Goal: Task Accomplishment & Management: Manage account settings

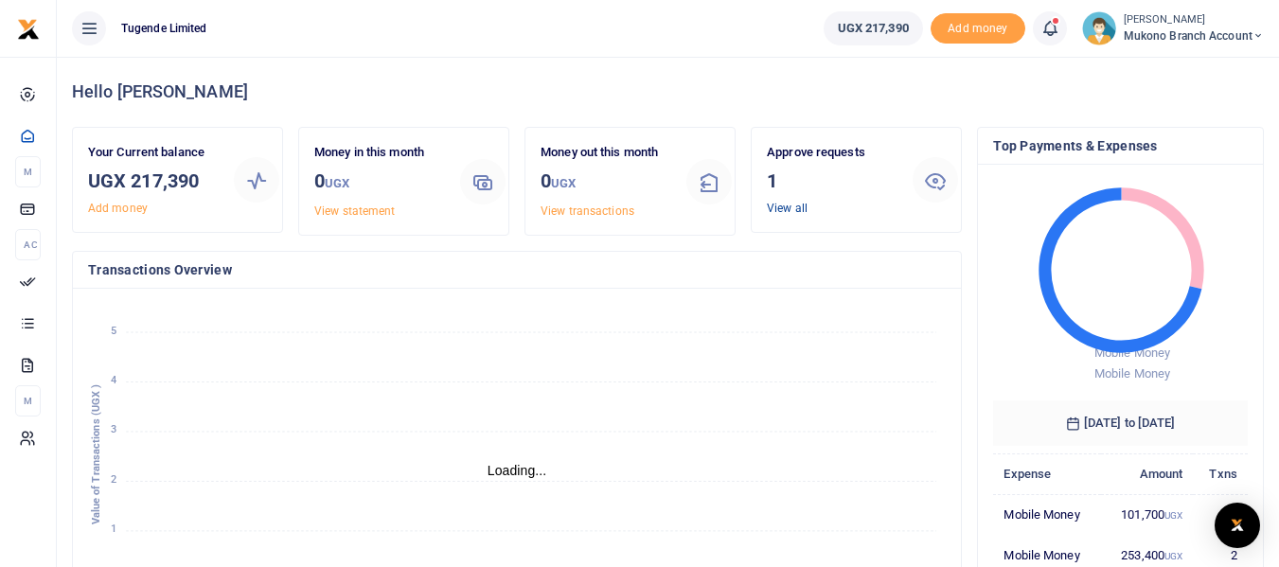
scroll to position [15, 15]
click at [784, 205] on link "View all" at bounding box center [787, 208] width 41 height 13
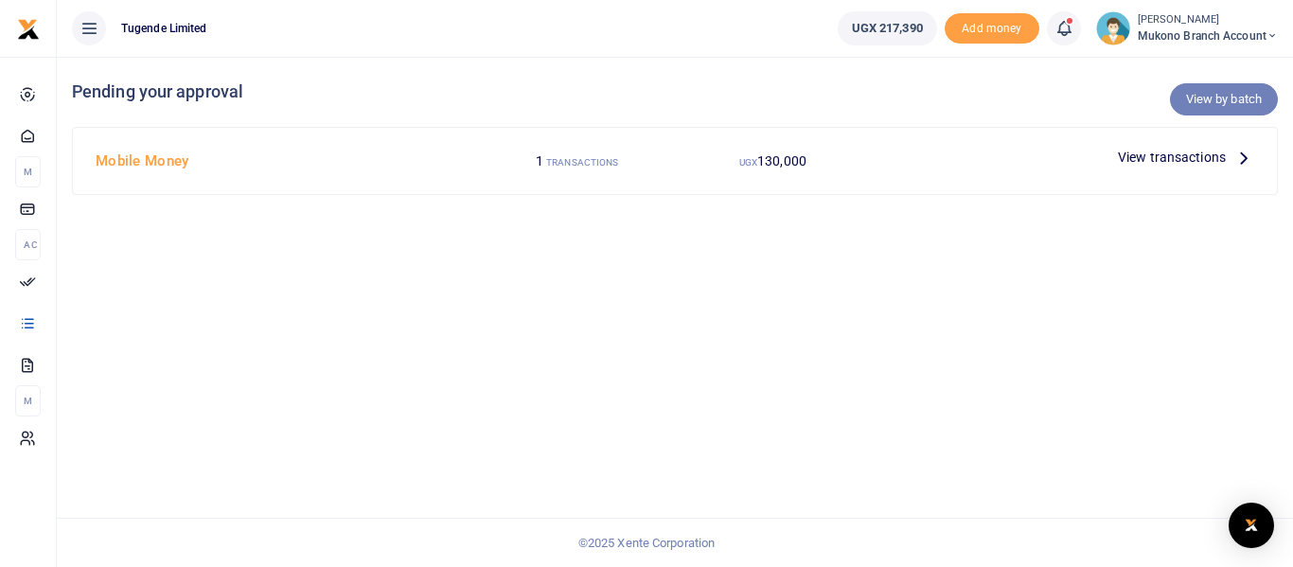
click at [1218, 98] on link "View by batch" at bounding box center [1224, 99] width 108 height 32
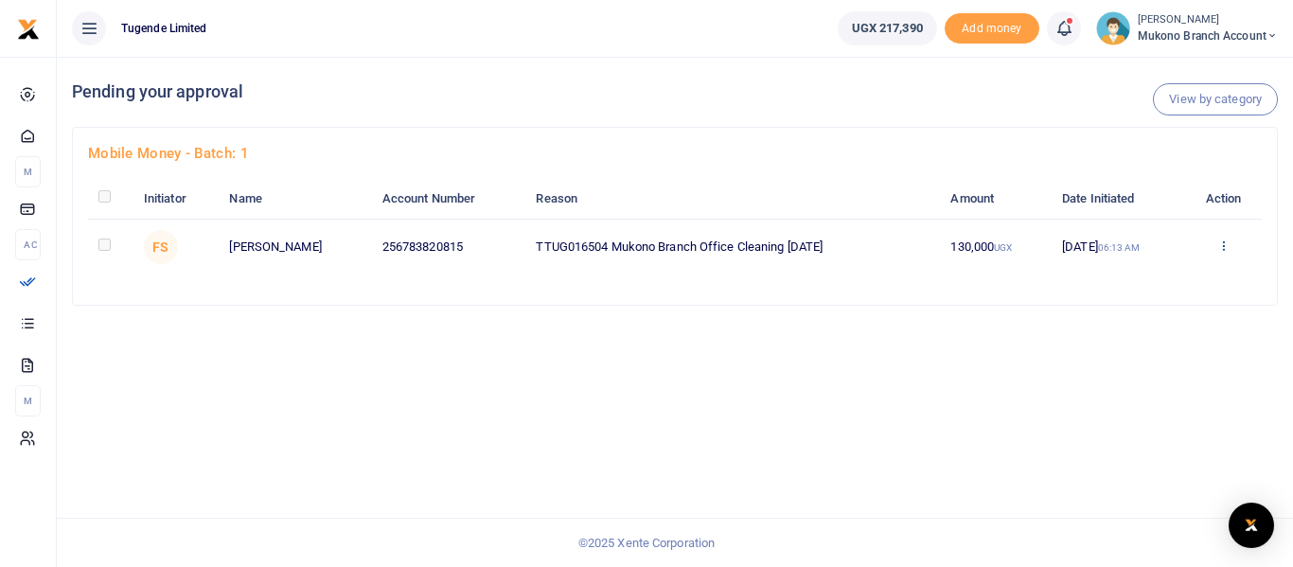
click at [1227, 240] on icon at bounding box center [1224, 245] width 12 height 13
click at [1125, 279] on link "Approve" at bounding box center [1158, 277] width 150 height 27
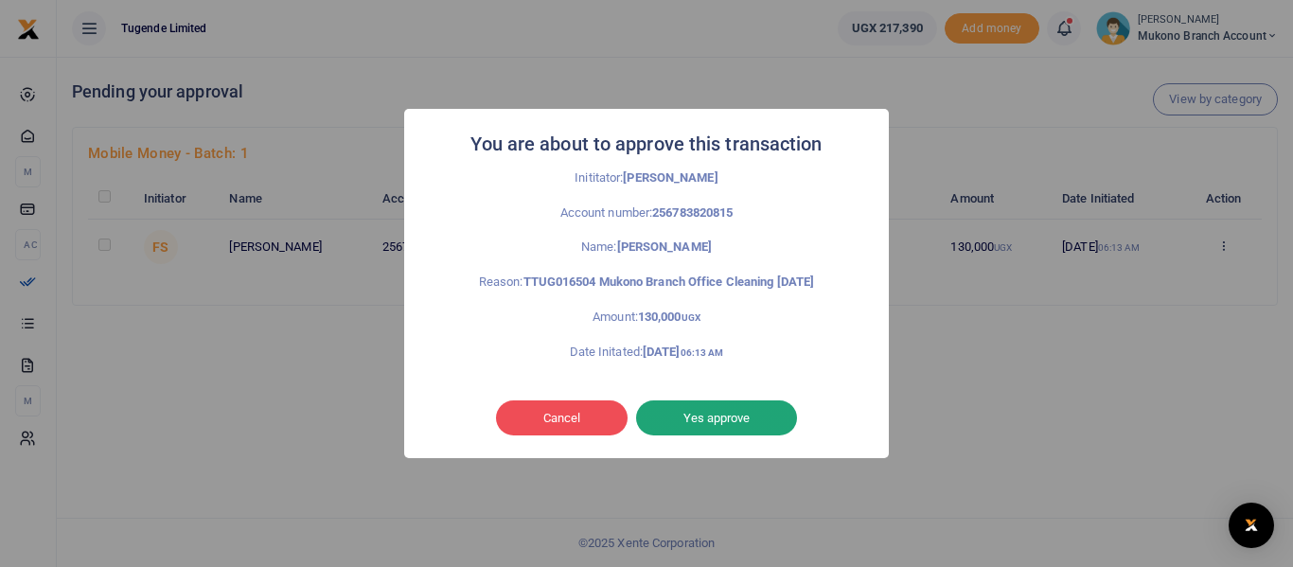
click at [710, 418] on button "Yes approve" at bounding box center [716, 419] width 161 height 36
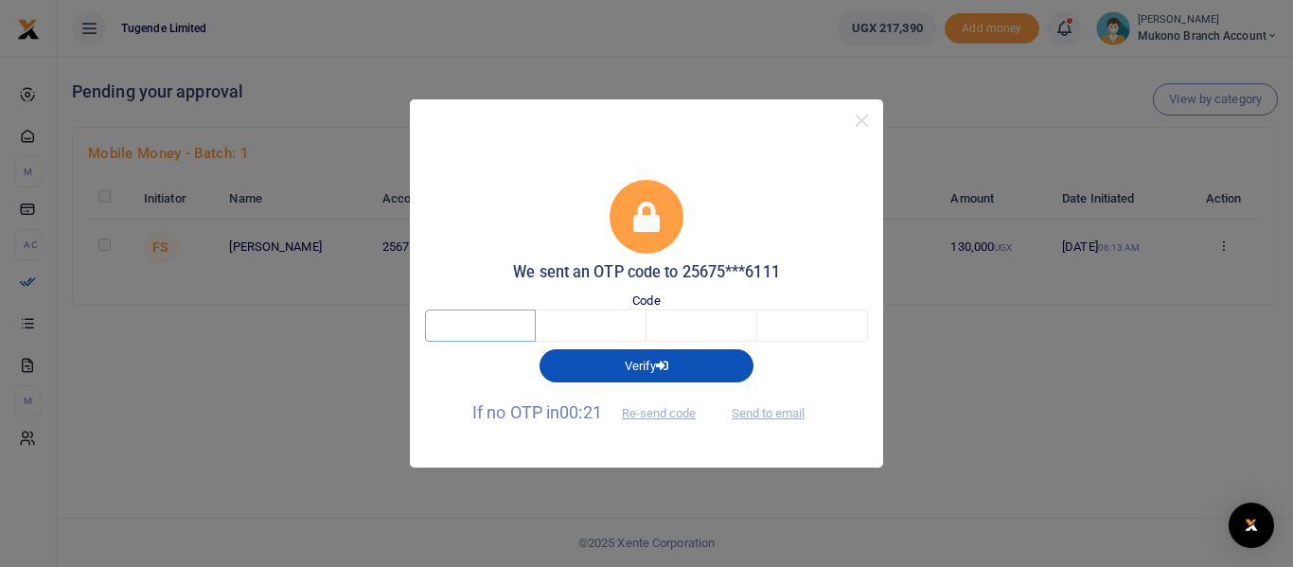
click at [475, 329] on input "text" at bounding box center [480, 326] width 111 height 32
type input "9"
type input "0"
type input "6"
type input "4"
